Goal: Information Seeking & Learning: Understand process/instructions

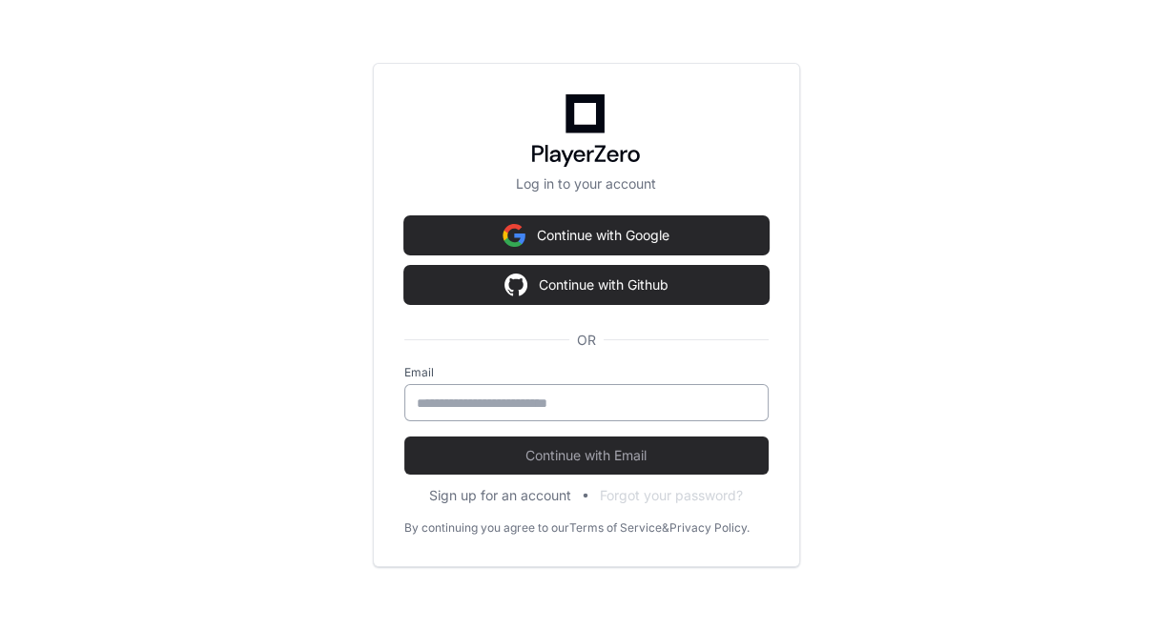
click at [532, 402] on input "email" at bounding box center [586, 403] width 339 height 19
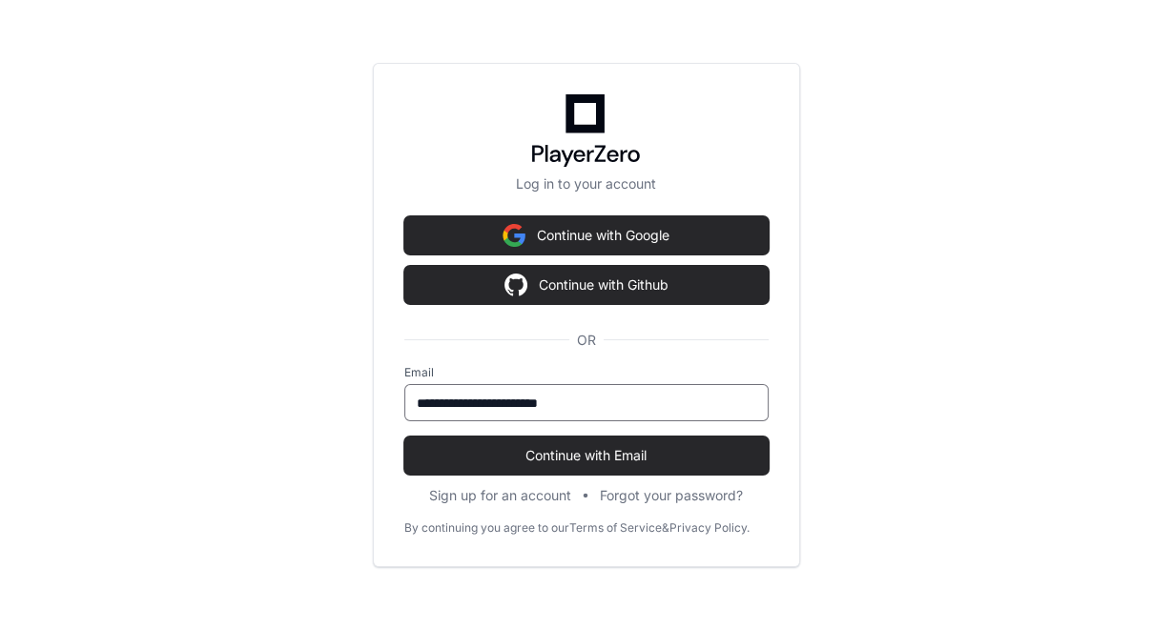
type input "**********"
click at [404, 437] on button "Continue with Email" at bounding box center [586, 456] width 364 height 38
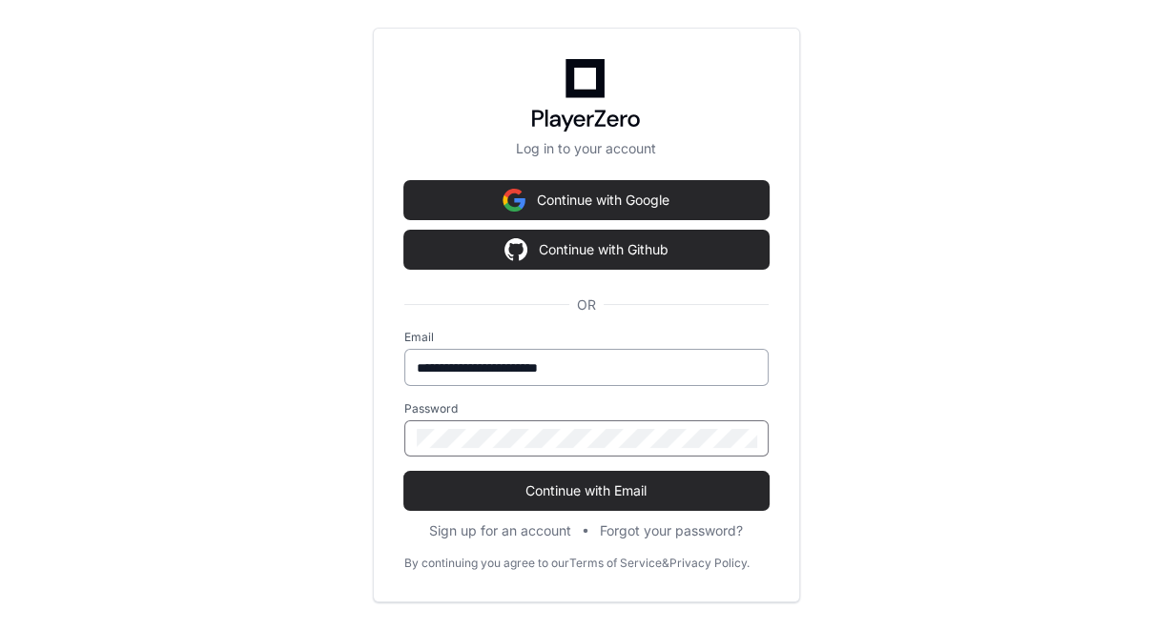
click at [404, 472] on button "Continue with Email" at bounding box center [586, 491] width 364 height 38
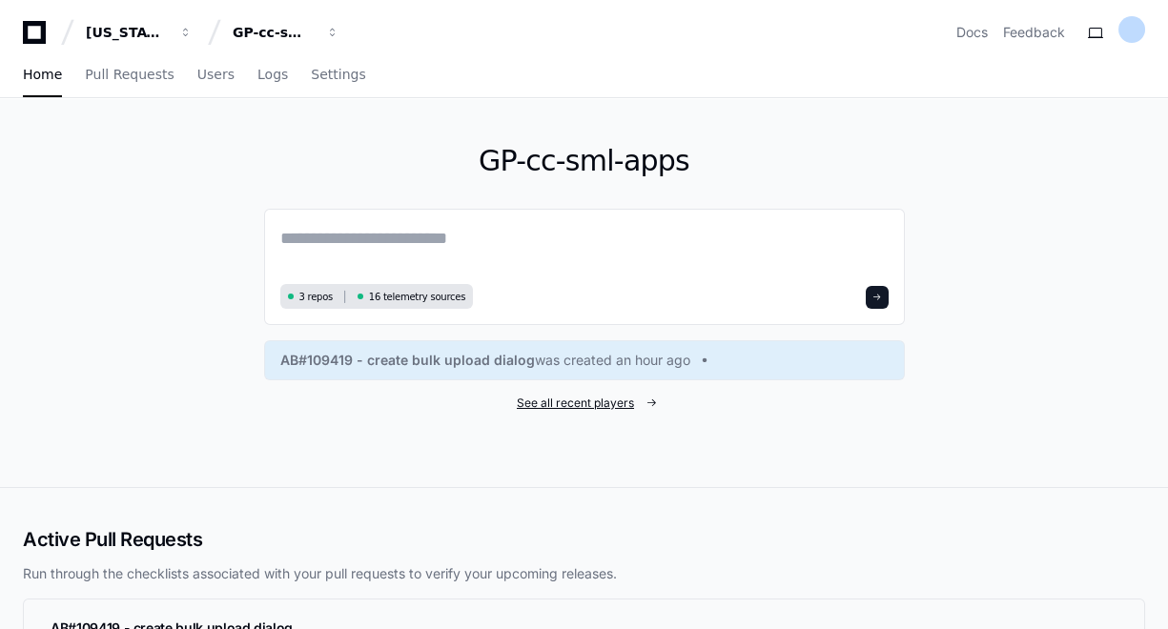
click at [589, 405] on span "See all recent players" at bounding box center [575, 403] width 117 height 15
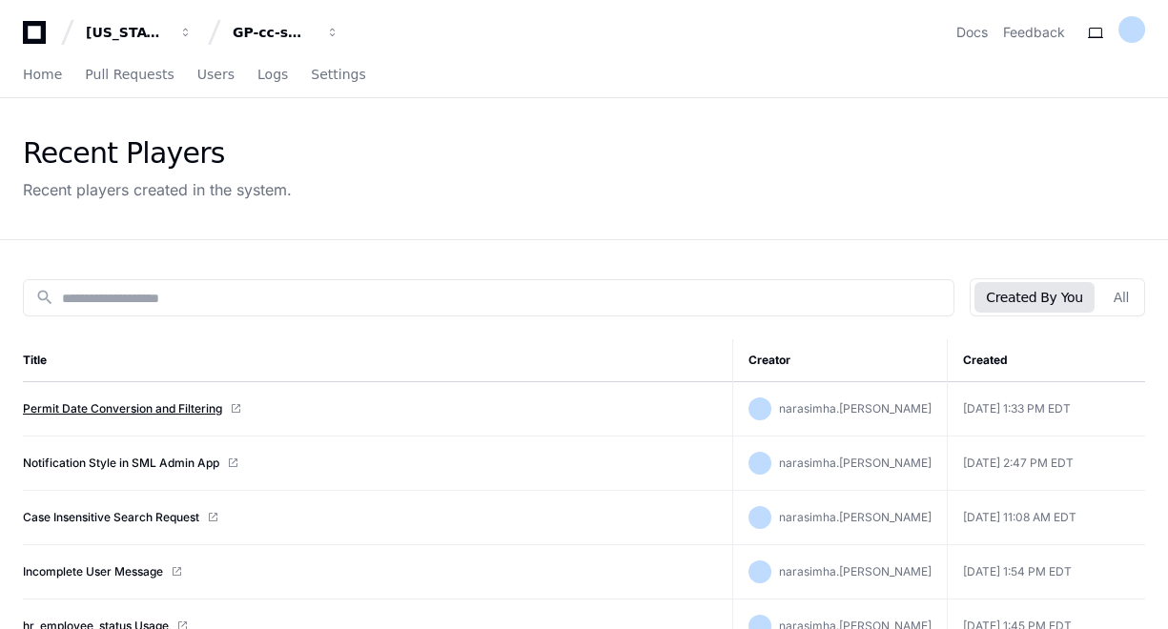
click at [101, 409] on link "Permit Date Conversion and Filtering" at bounding box center [122, 408] width 199 height 15
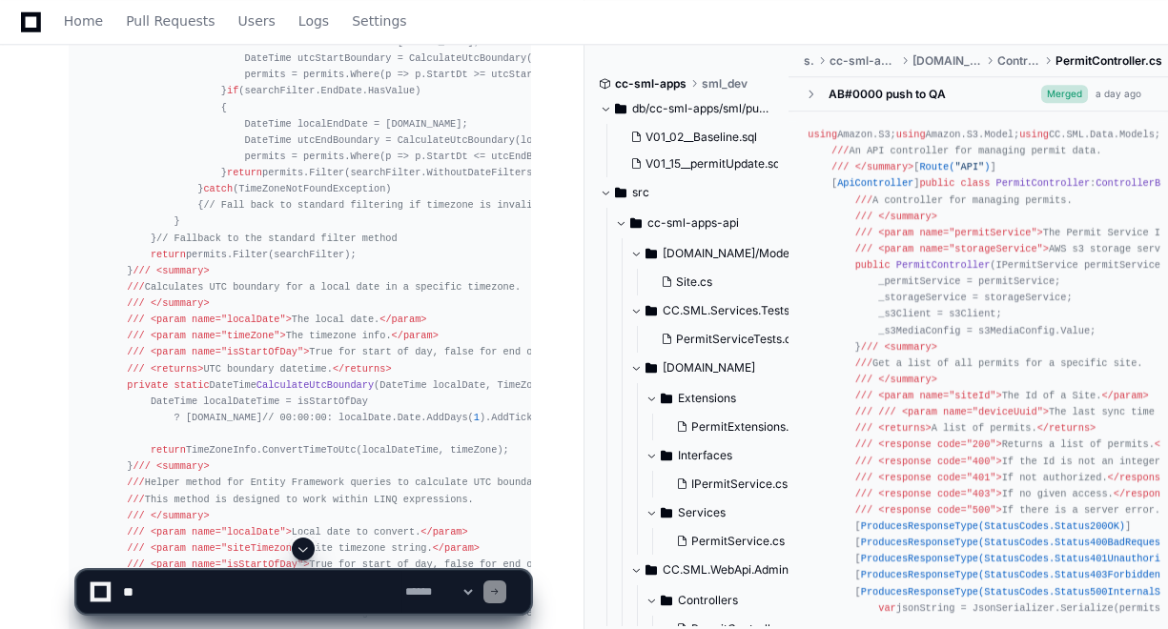
scroll to position [7095, 0]
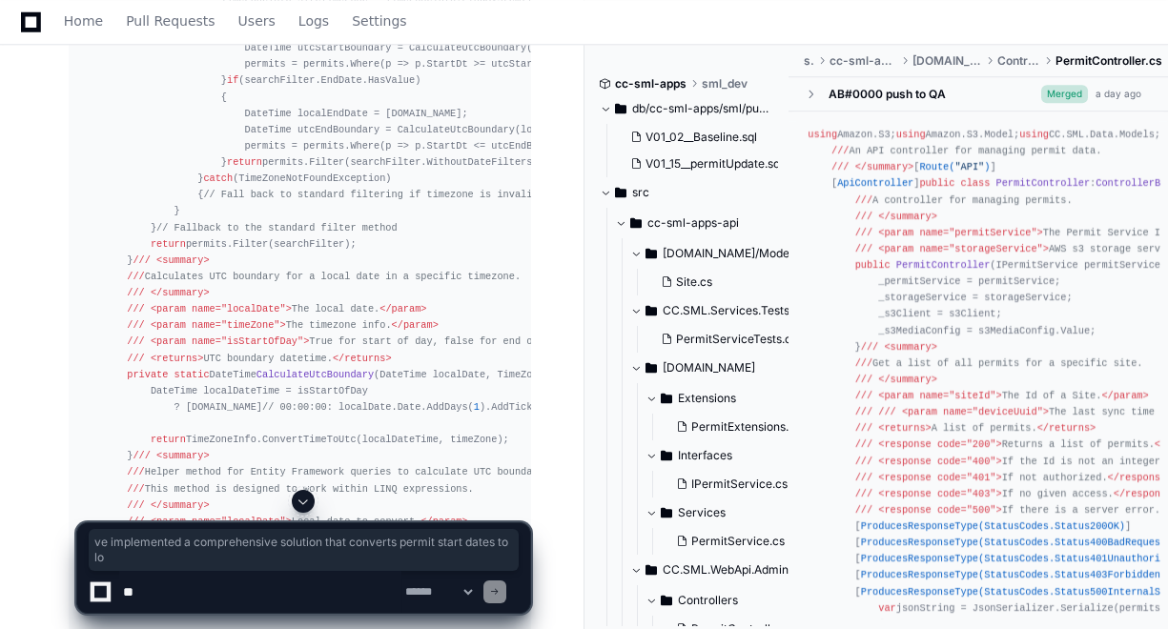
drag, startPoint x: 74, startPoint y: 156, endPoint x: 267, endPoint y: 198, distance: 197.1
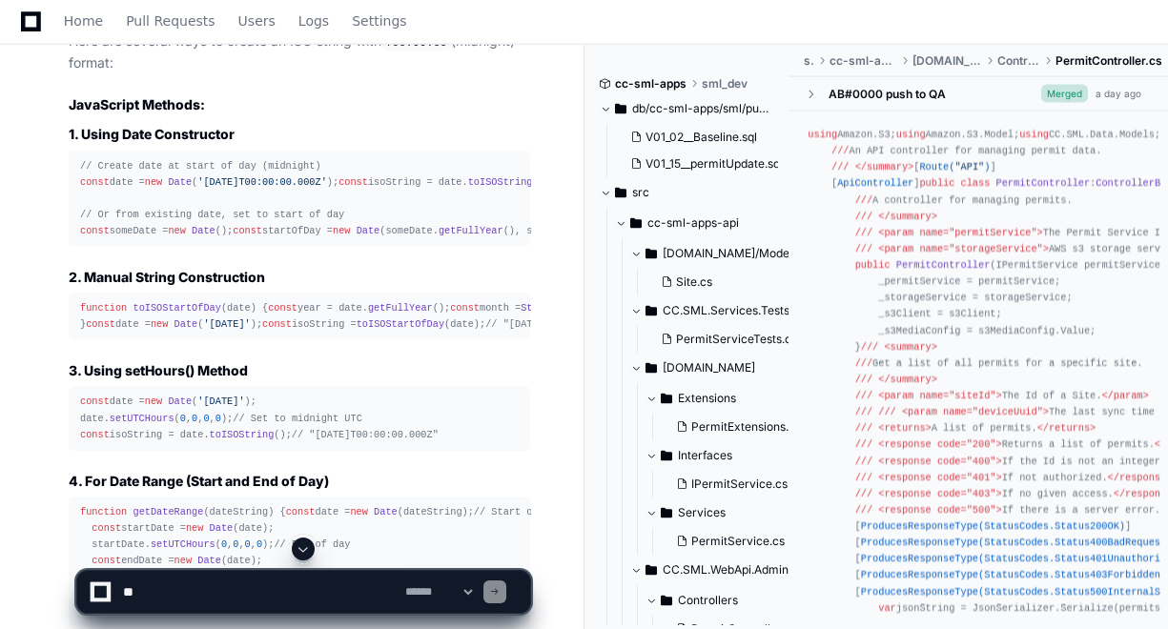
scroll to position [17089, 0]
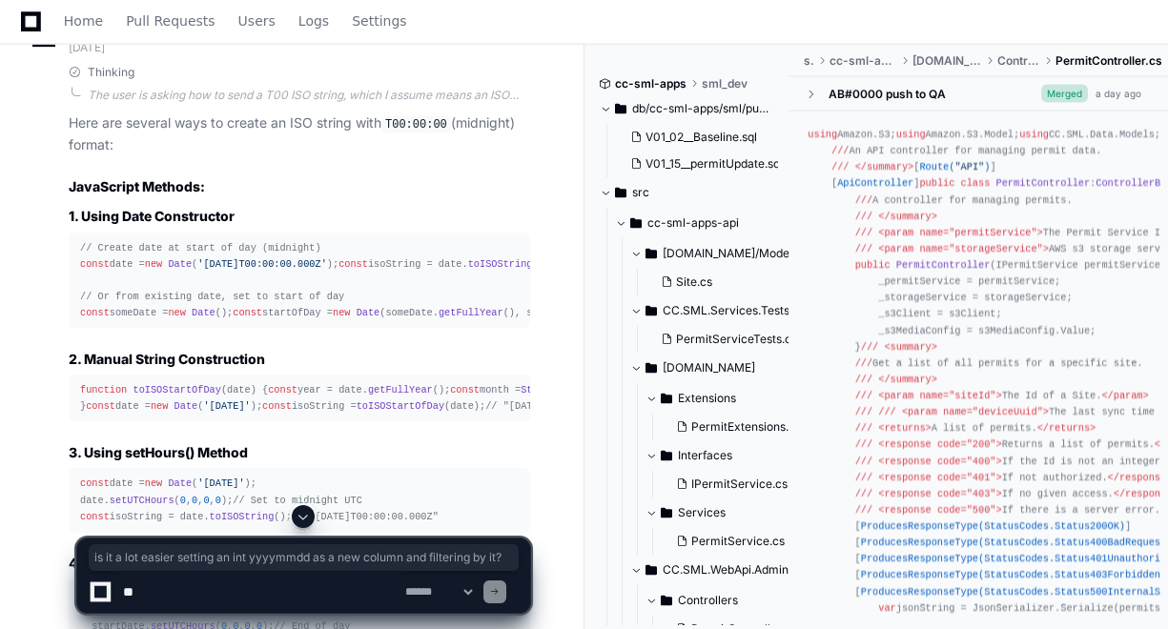
drag, startPoint x: 66, startPoint y: 185, endPoint x: 134, endPoint y: 209, distance: 71.8
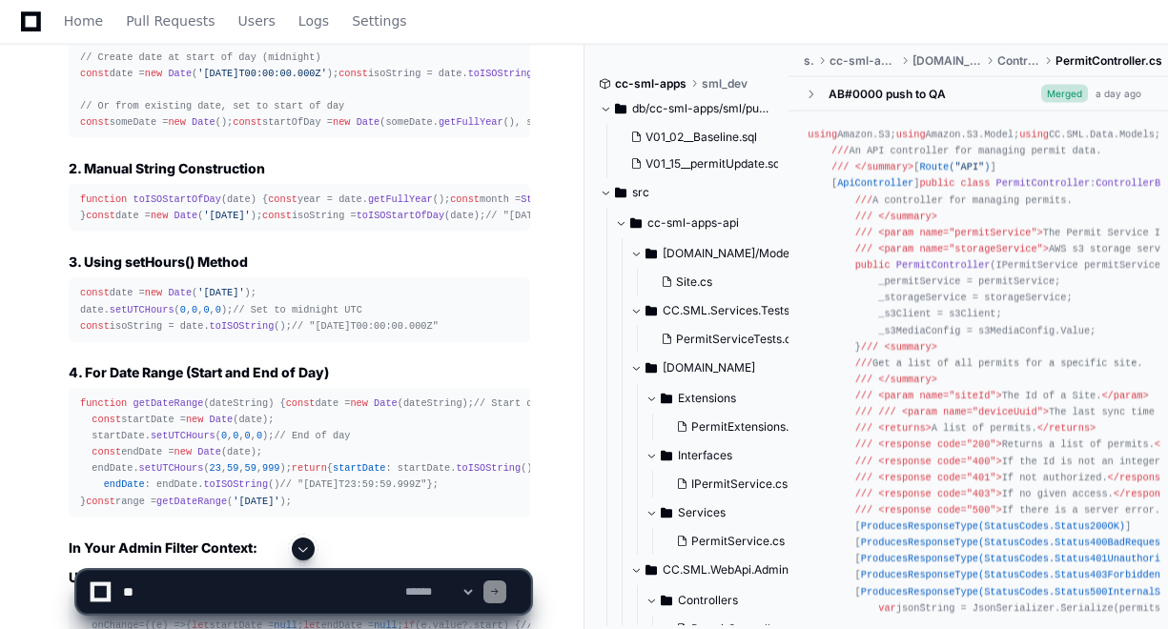
scroll to position [17318, 0]
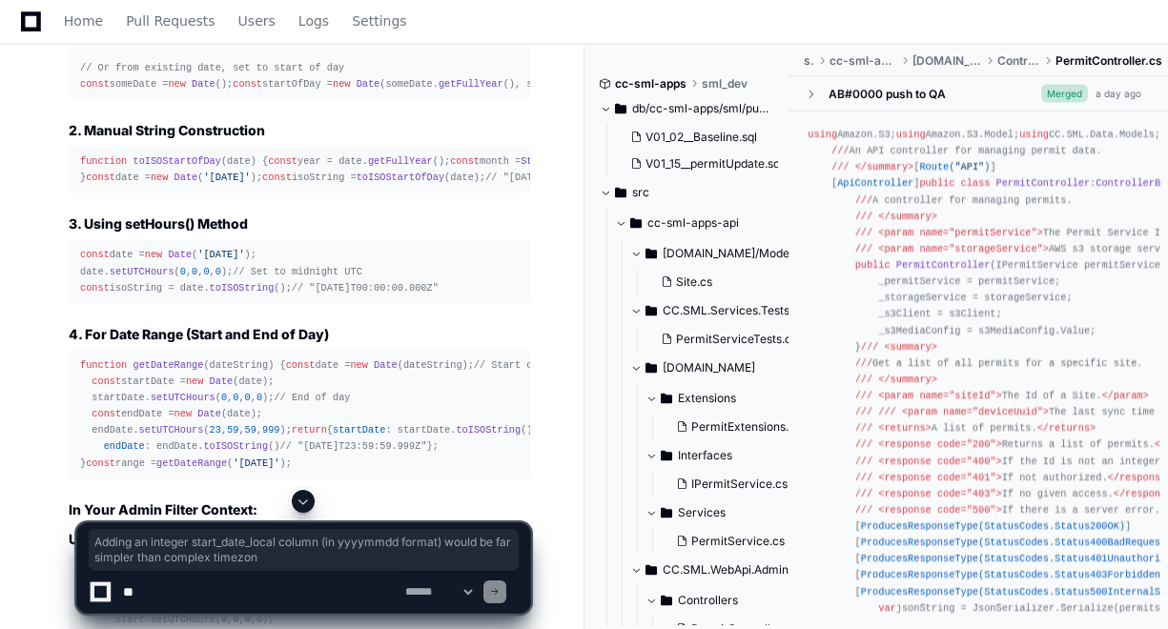
drag, startPoint x: 126, startPoint y: 187, endPoint x: 409, endPoint y: 214, distance: 284.5
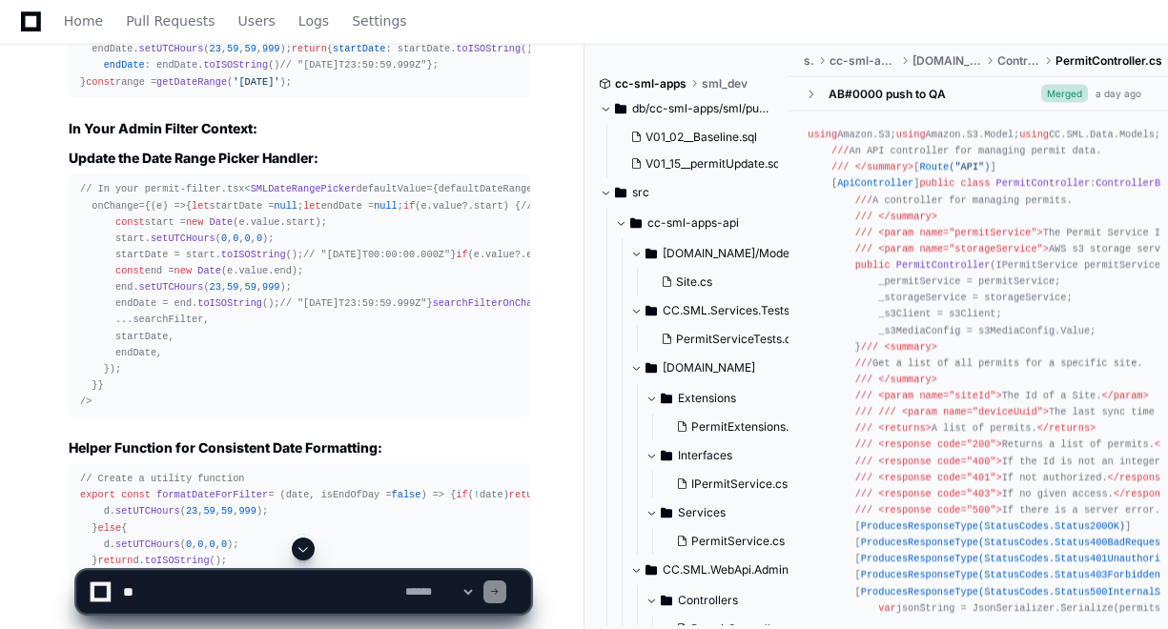
scroll to position [17776, 0]
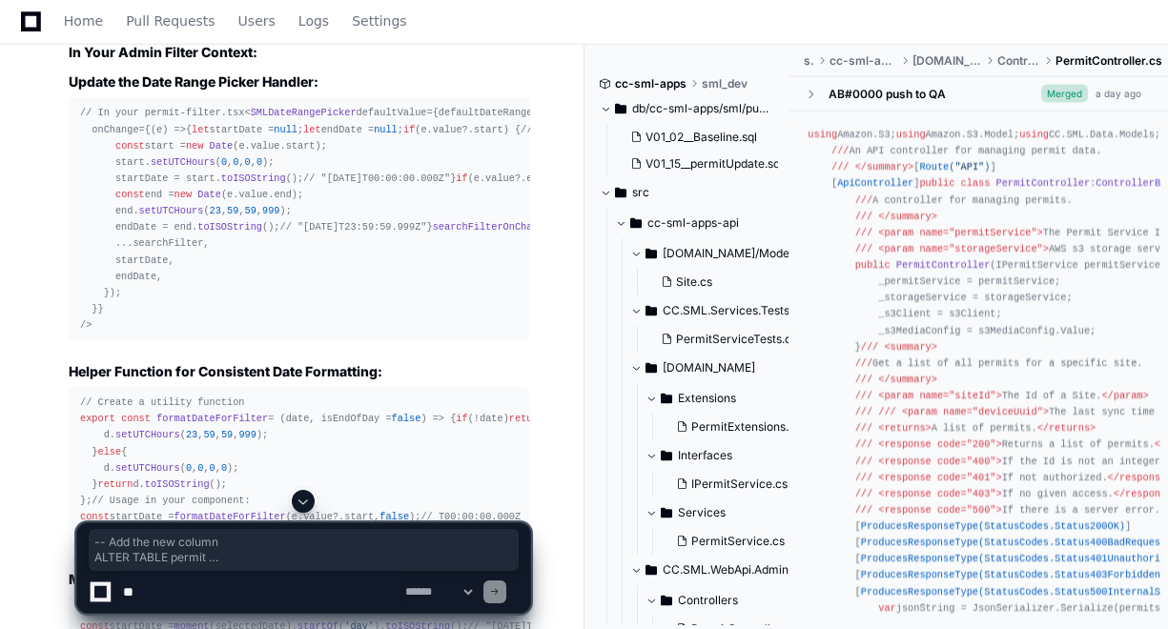
drag, startPoint x: 79, startPoint y: 136, endPoint x: 385, endPoint y: 267, distance: 332.8
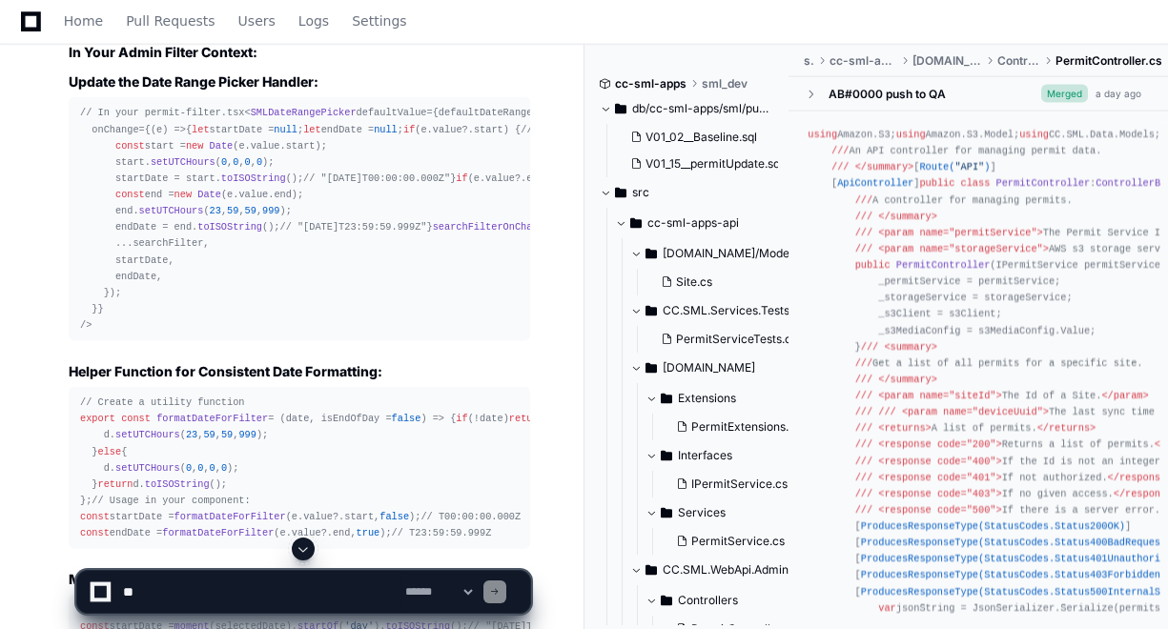
scroll to position [17852, 0]
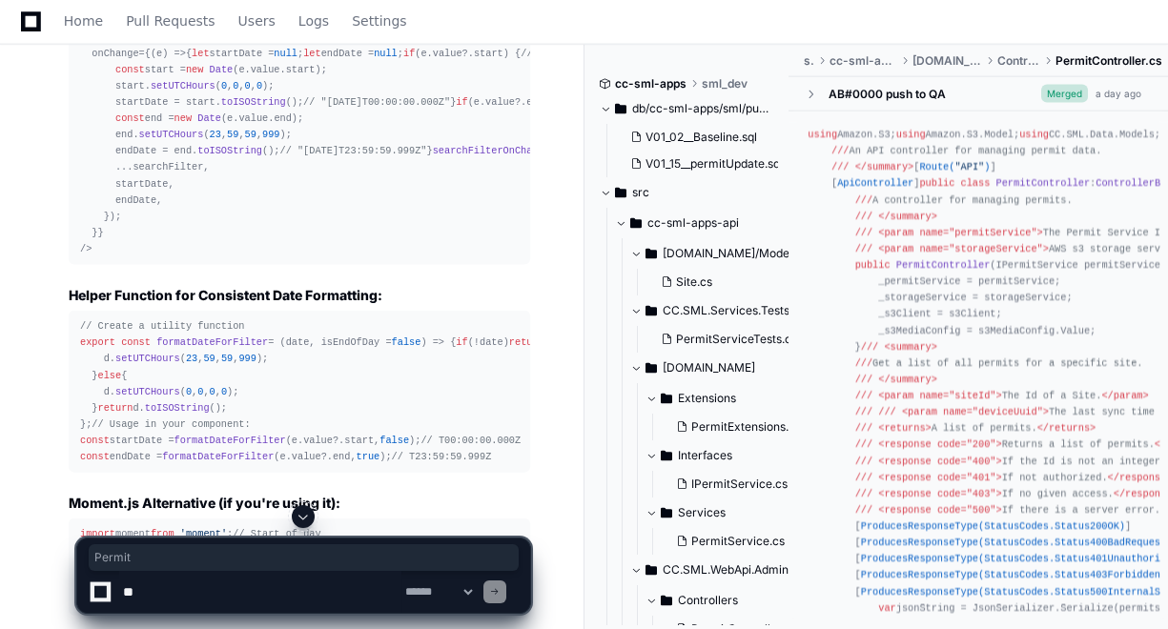
drag, startPoint x: 71, startPoint y: 285, endPoint x: 215, endPoint y: 288, distance: 144.0
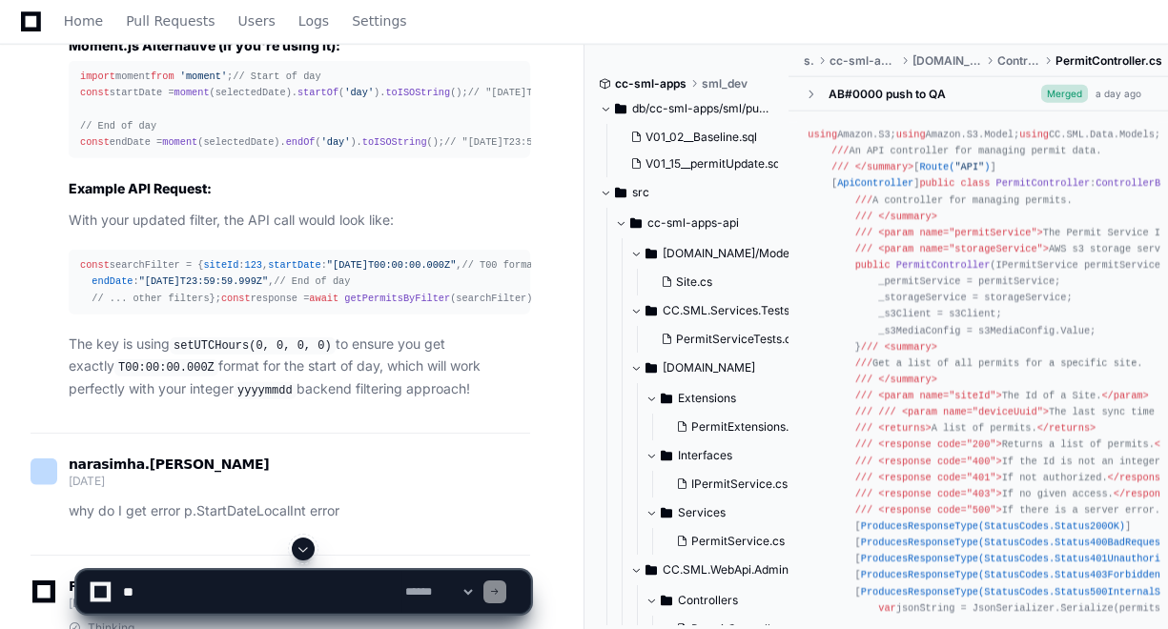
scroll to position [18157, 0]
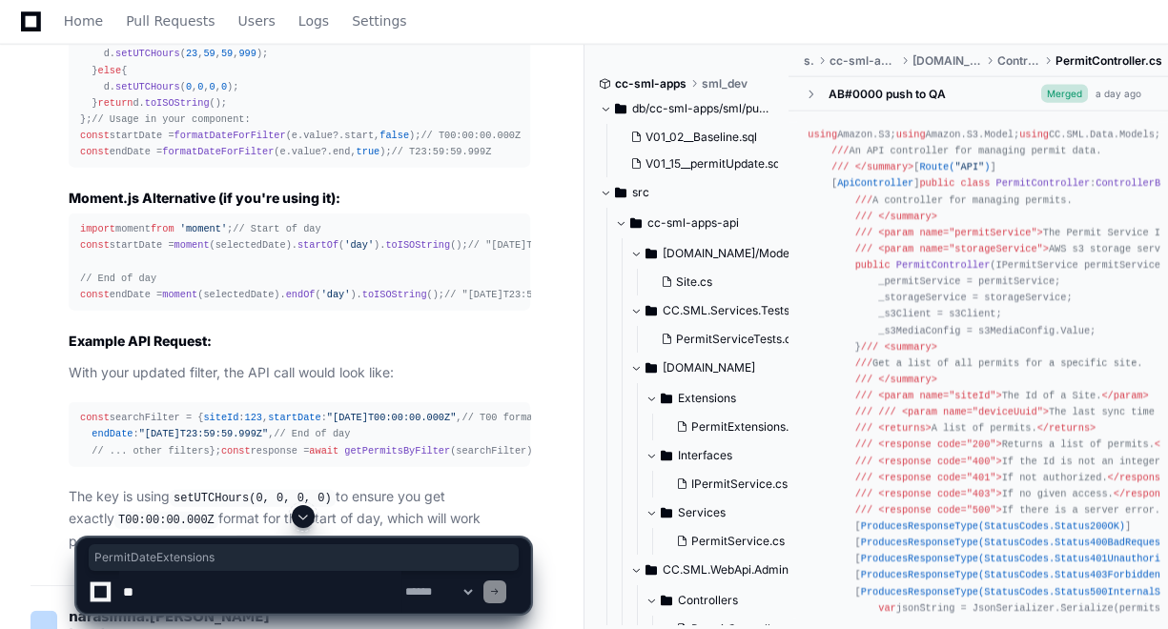
copy div "public static class PermitDateExtensions"
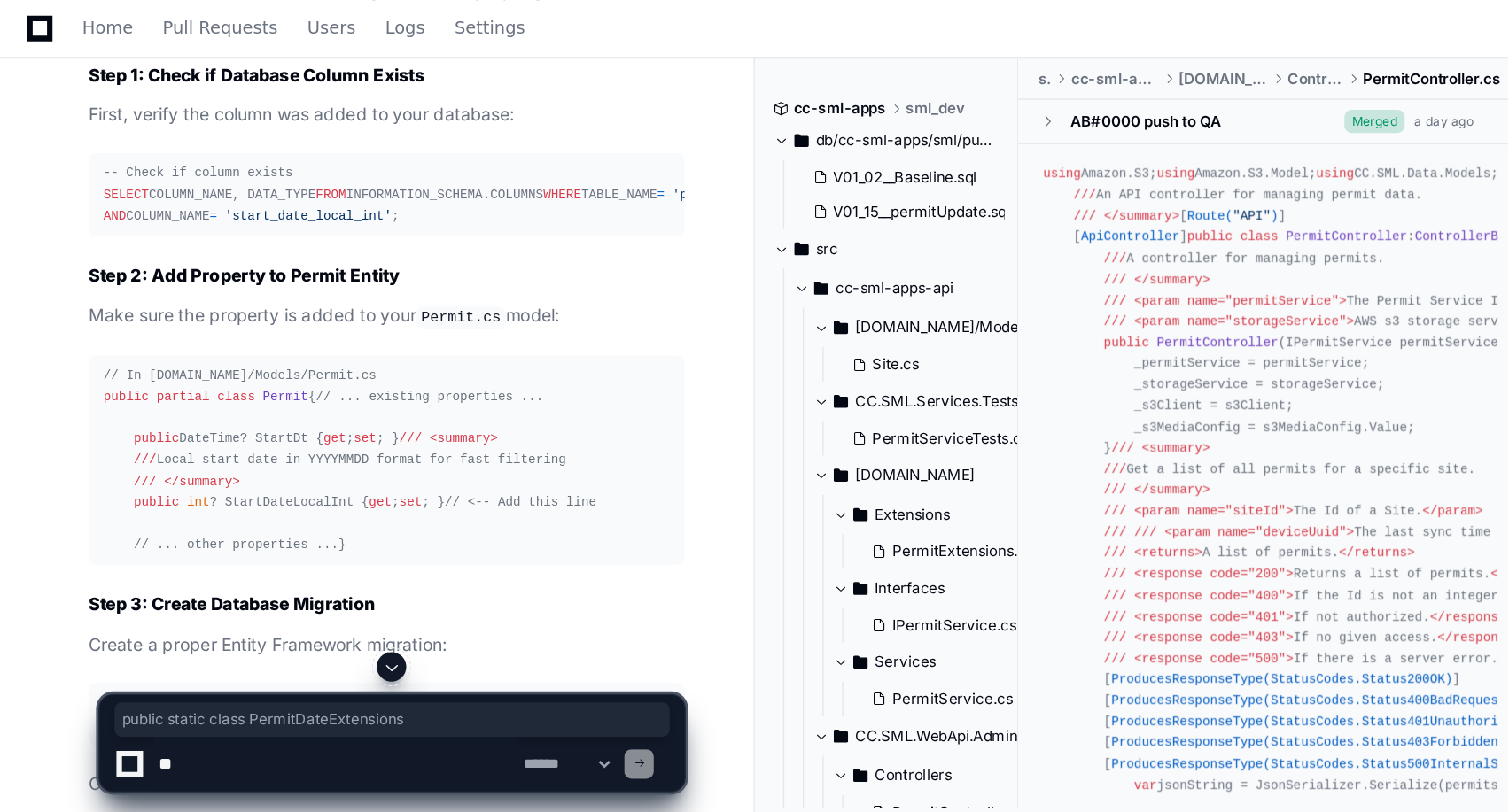
scroll to position [17719, 0]
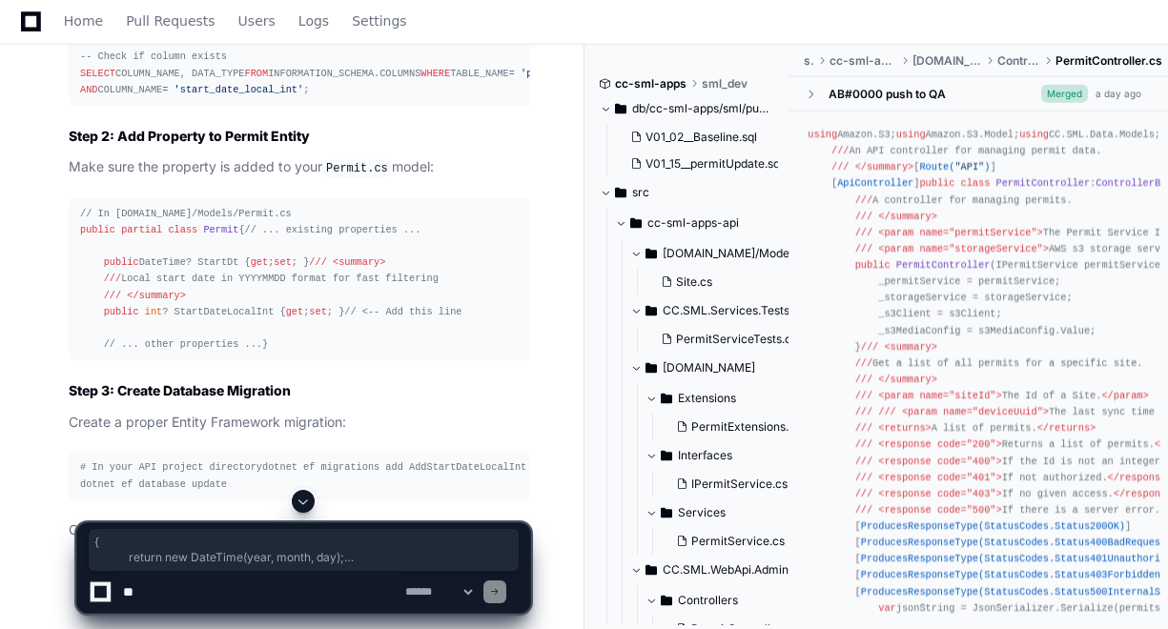
drag, startPoint x: 140, startPoint y: 275, endPoint x: 53, endPoint y: 135, distance: 164.1
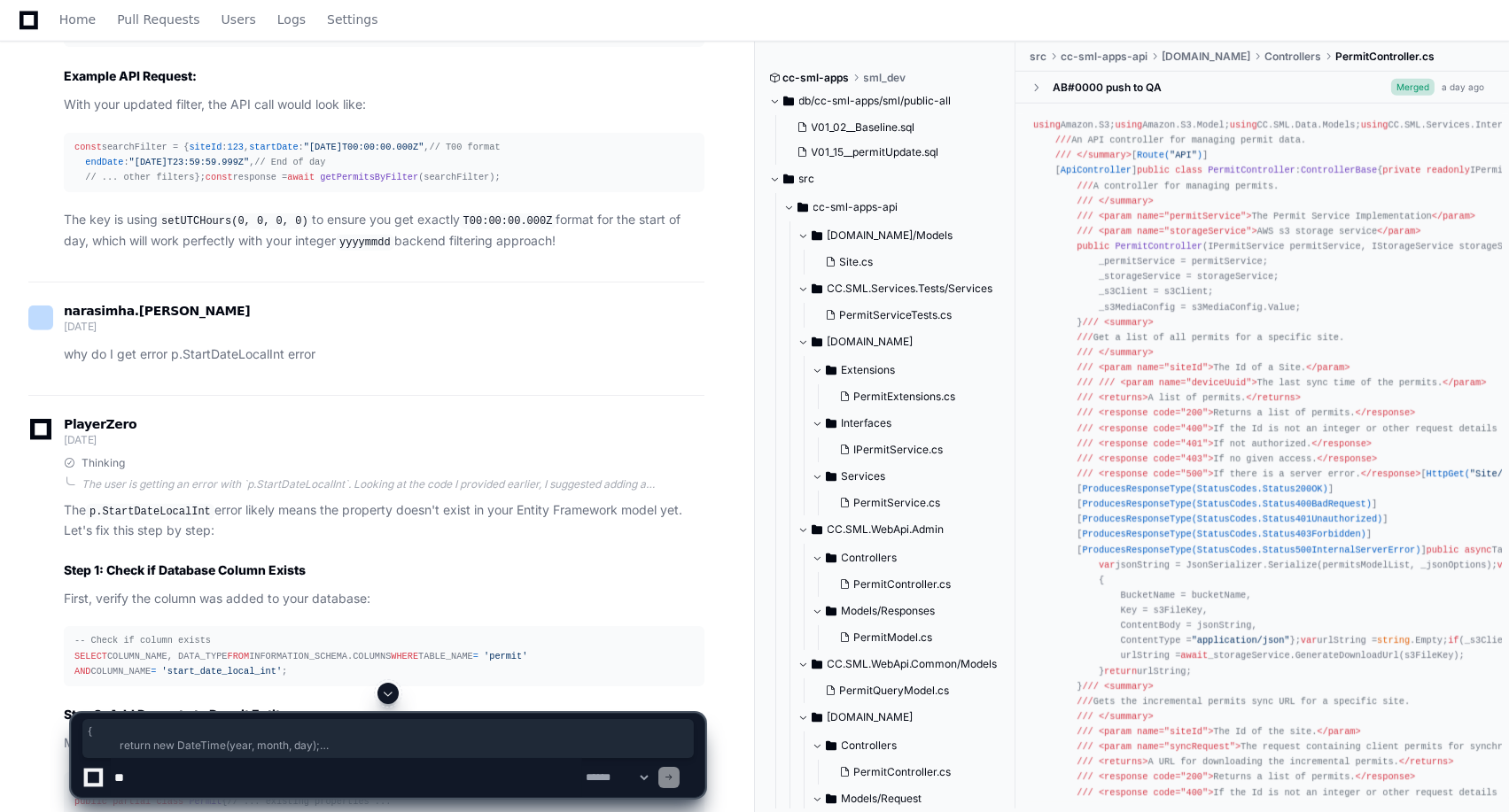
scroll to position [16243, 0]
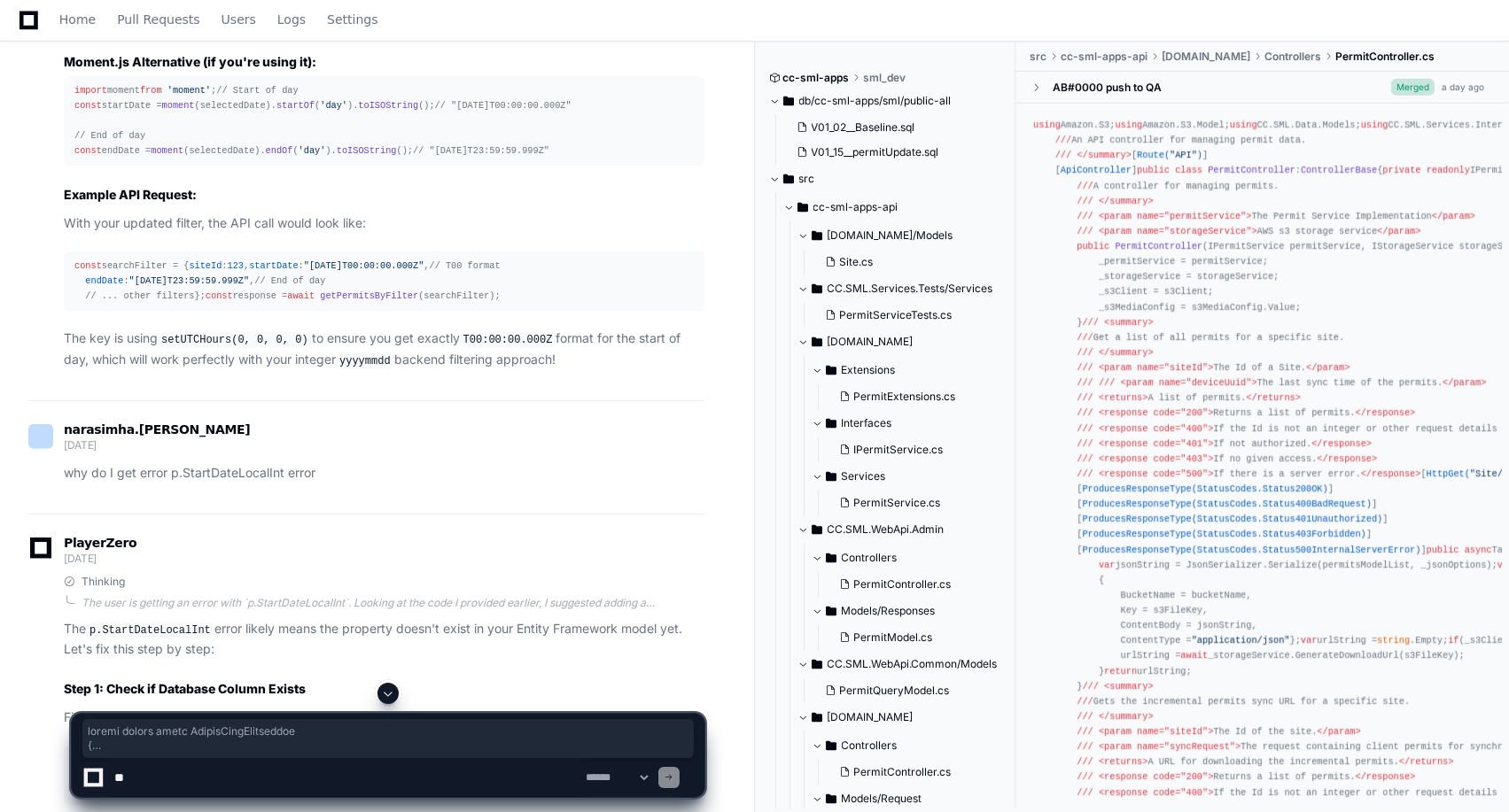
drag, startPoint x: 72, startPoint y: 215, endPoint x: 361, endPoint y: 625, distance: 501.6
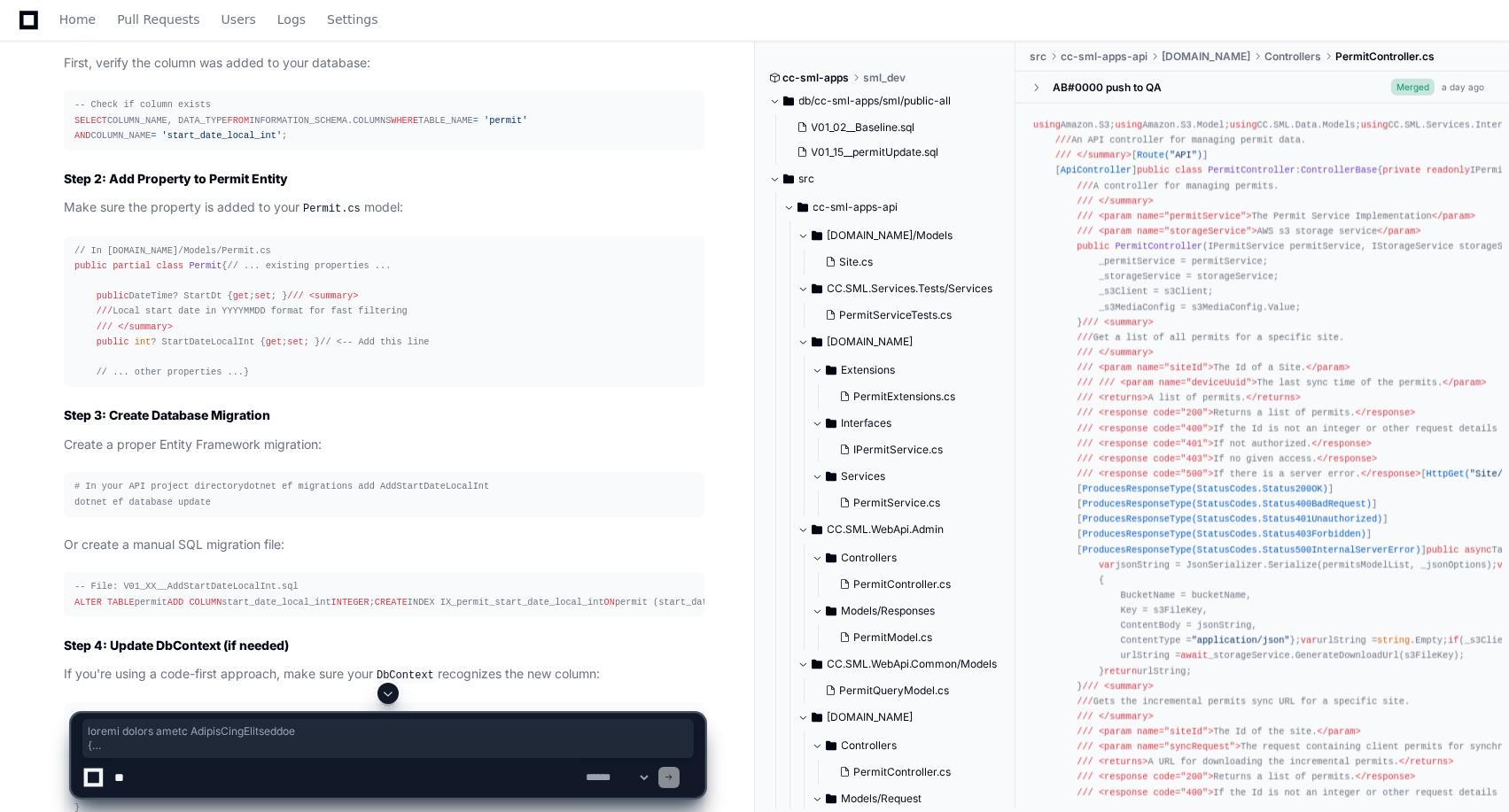
scroll to position [16932, 0]
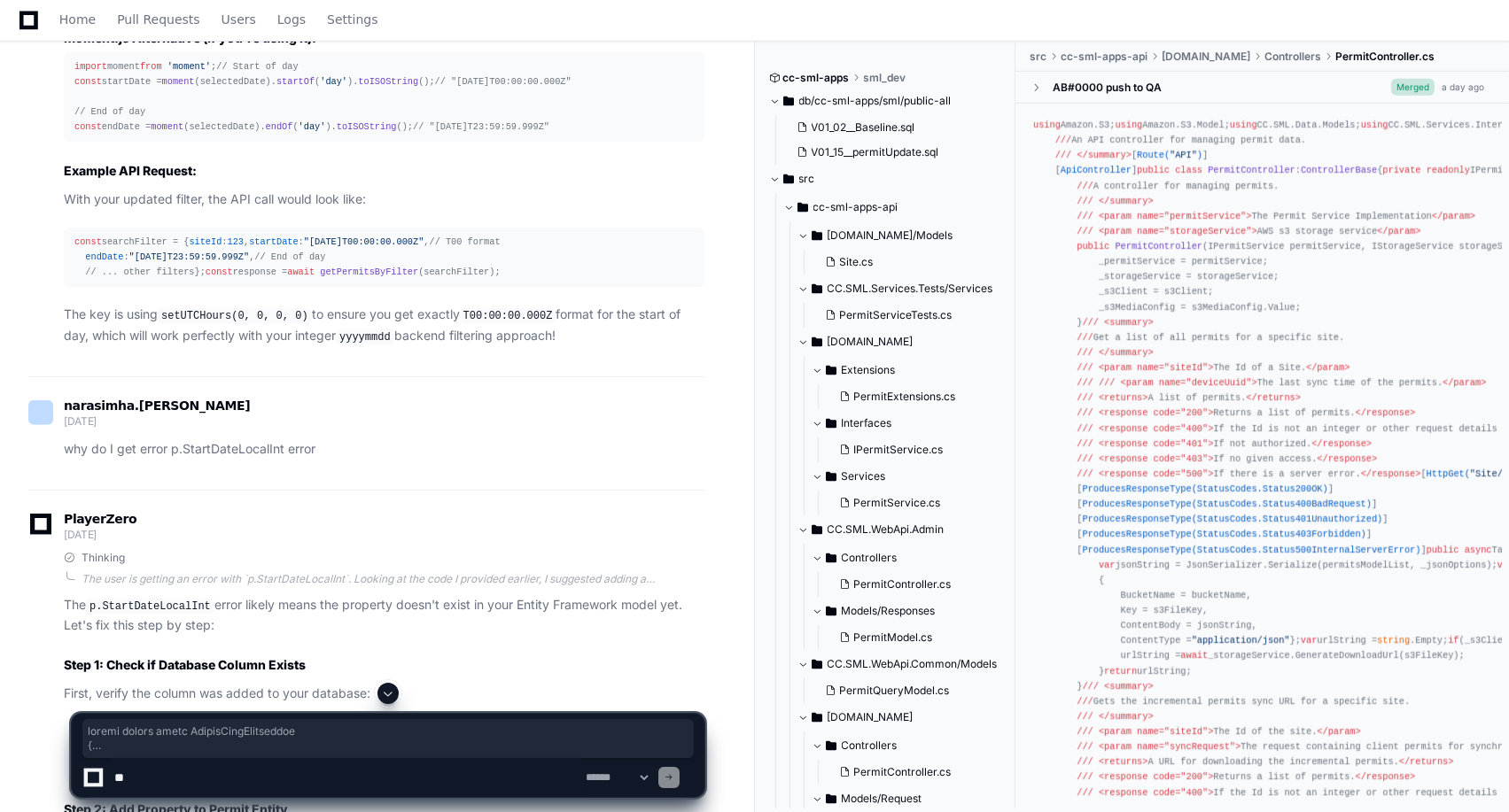
scroll to position [16144, 0]
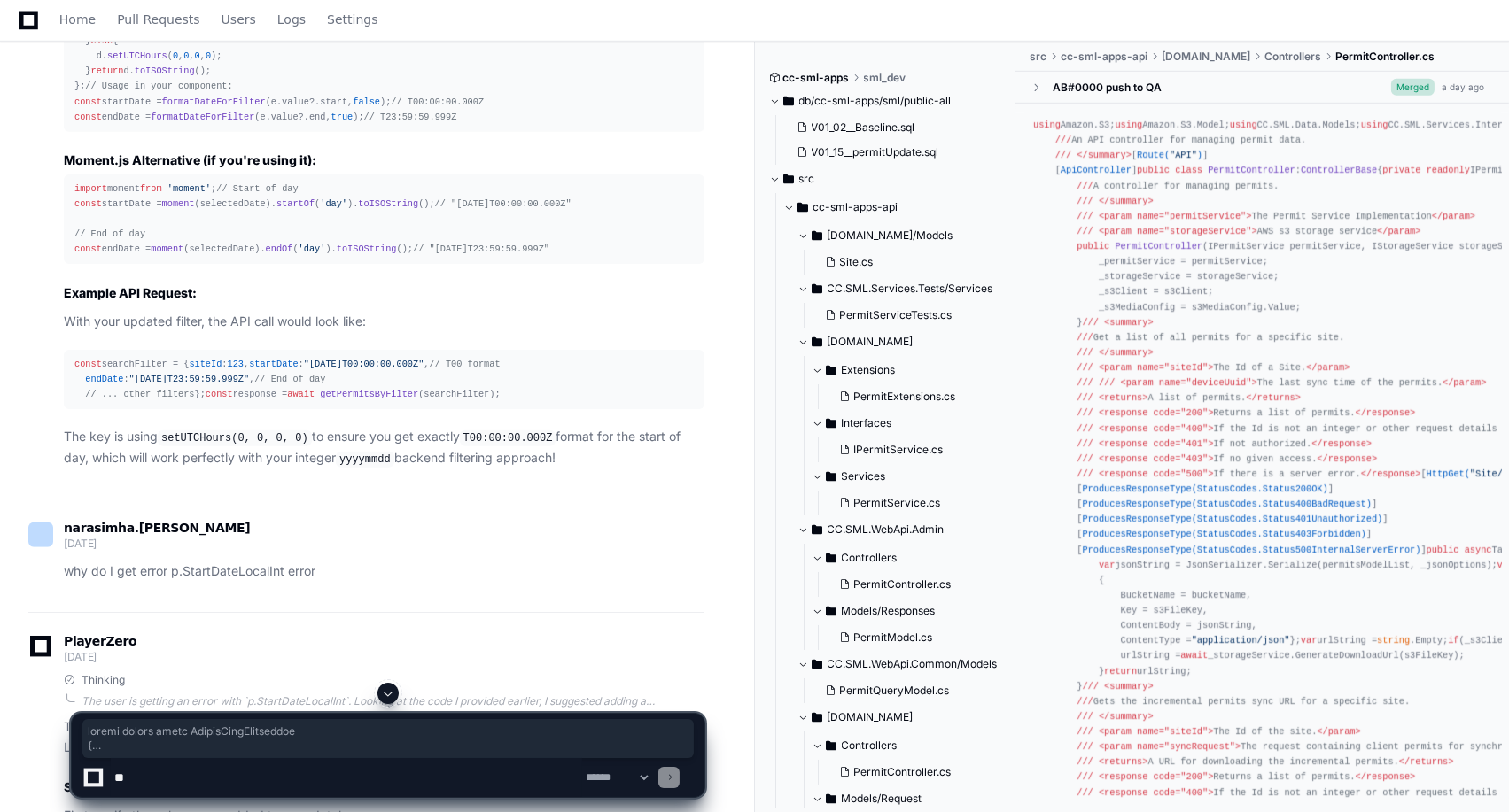
copy div "public static class PermitDateExtensions { /// <summary> /// Converts UTC datet…"
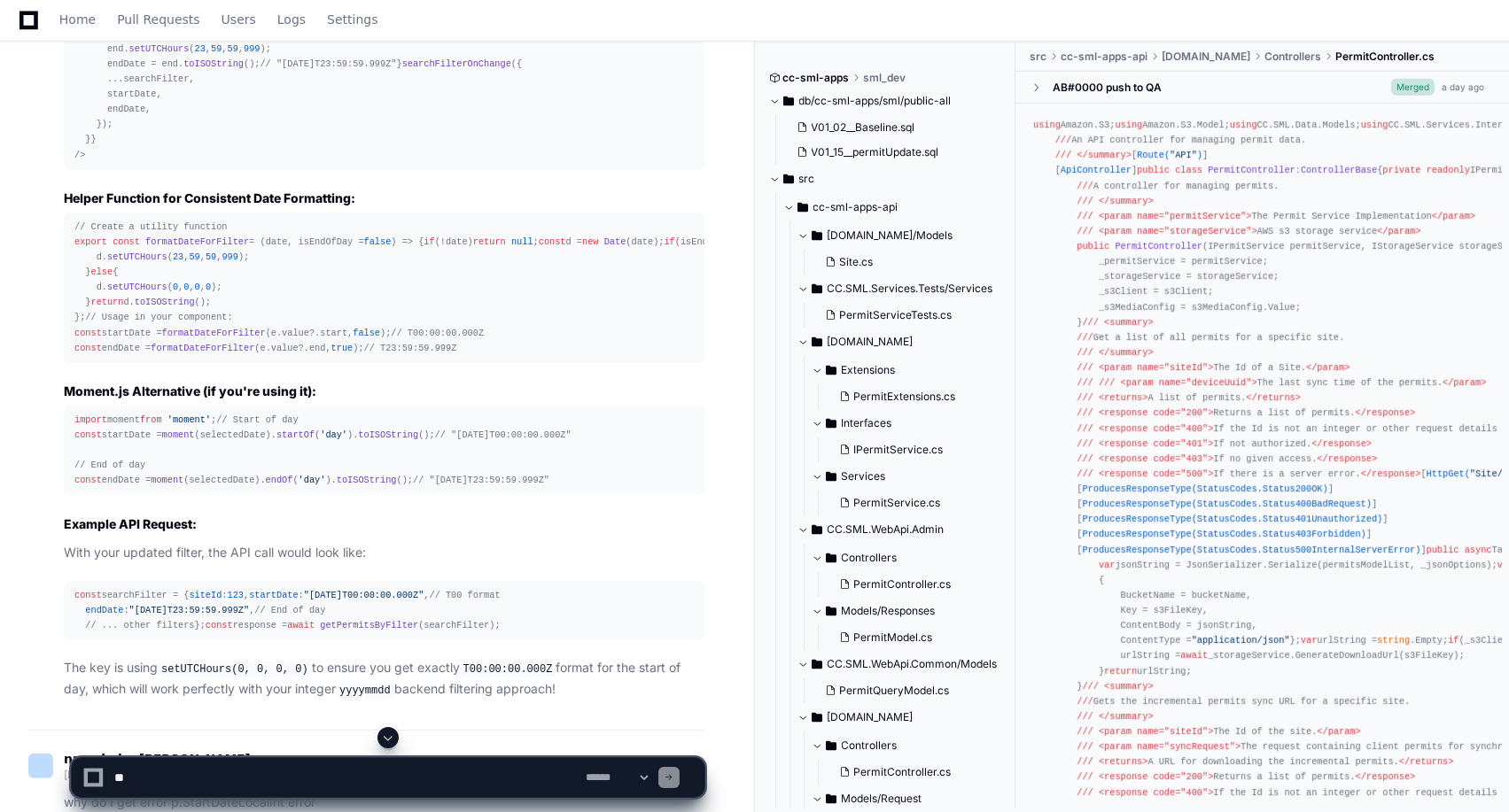
scroll to position [15947, 0]
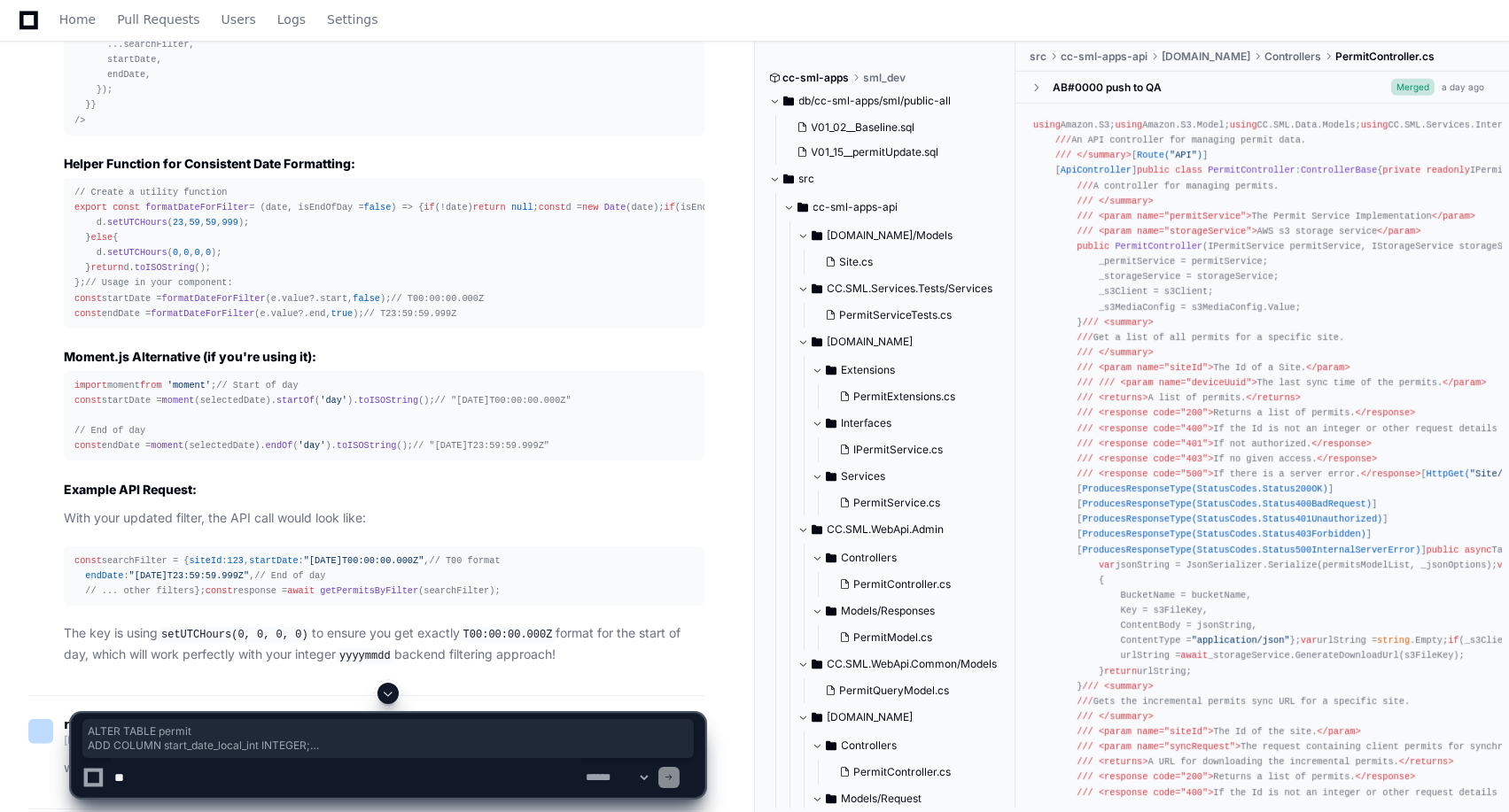
drag, startPoint x: 69, startPoint y: 131, endPoint x: 359, endPoint y: 229, distance: 306.1
copy div "ALTER TABLE permit ADD COLUMN start_date_local_int INTEGER ; -- Create index fo…"
